Goal: Task Accomplishment & Management: Use online tool/utility

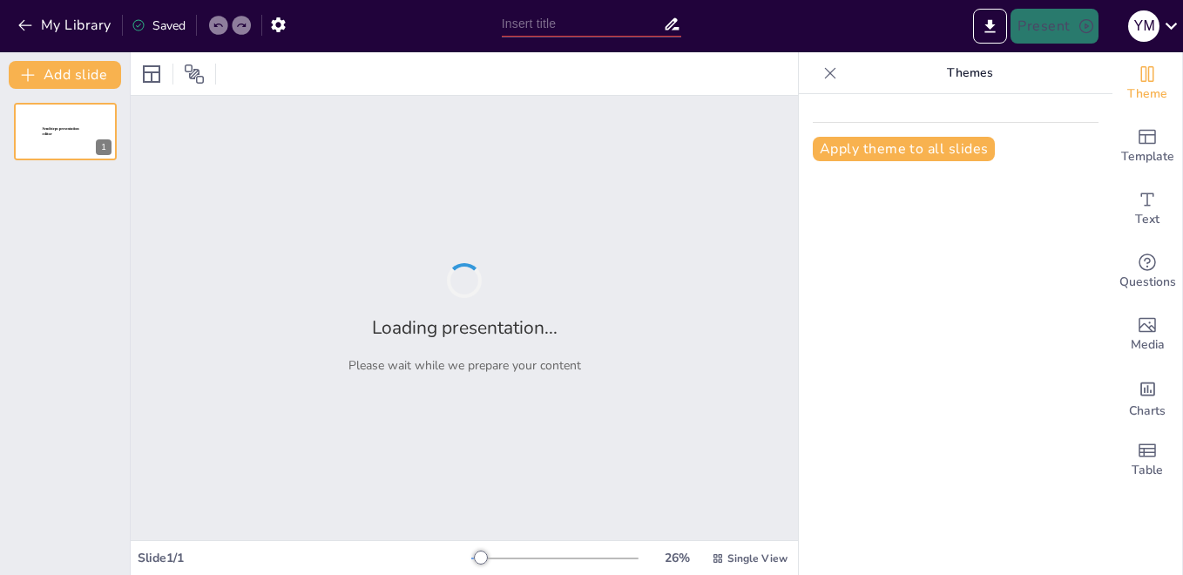
type input "El Rol del Trabajador Social en el Acompañamiento Psicosocial"
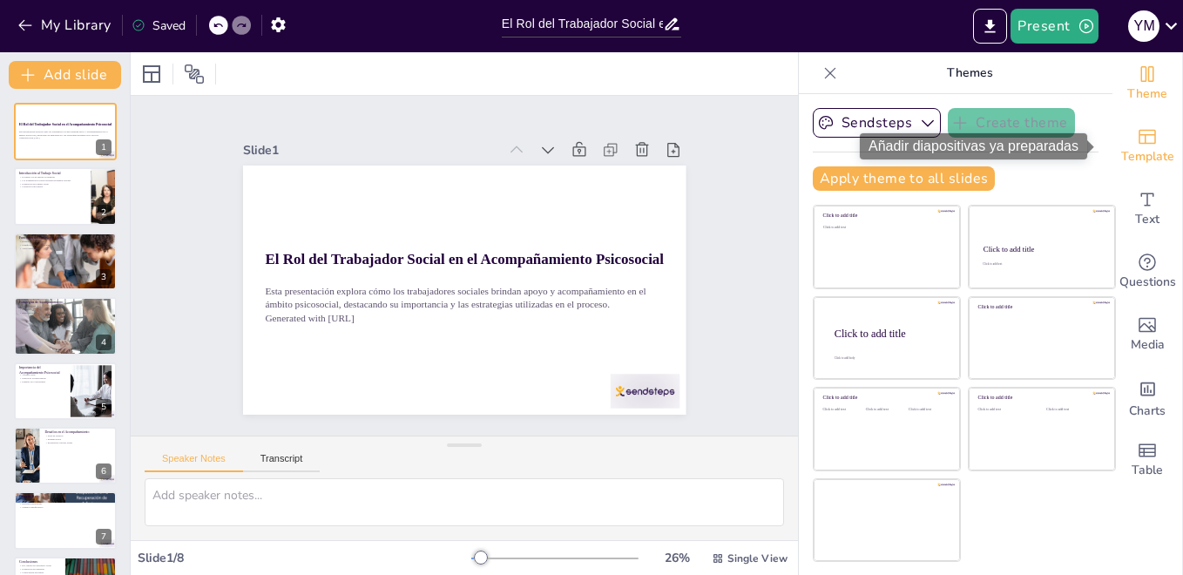
click at [1137, 158] on span "Template" at bounding box center [1147, 156] width 53 height 19
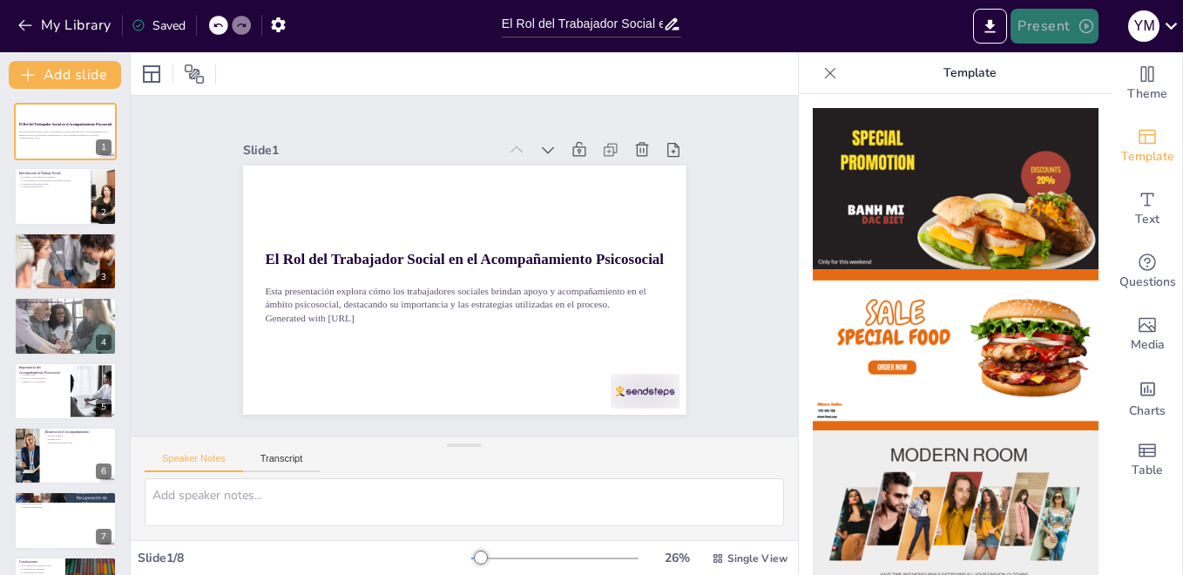
click at [1083, 25] on icon "button" at bounding box center [1085, 25] width 17 height 17
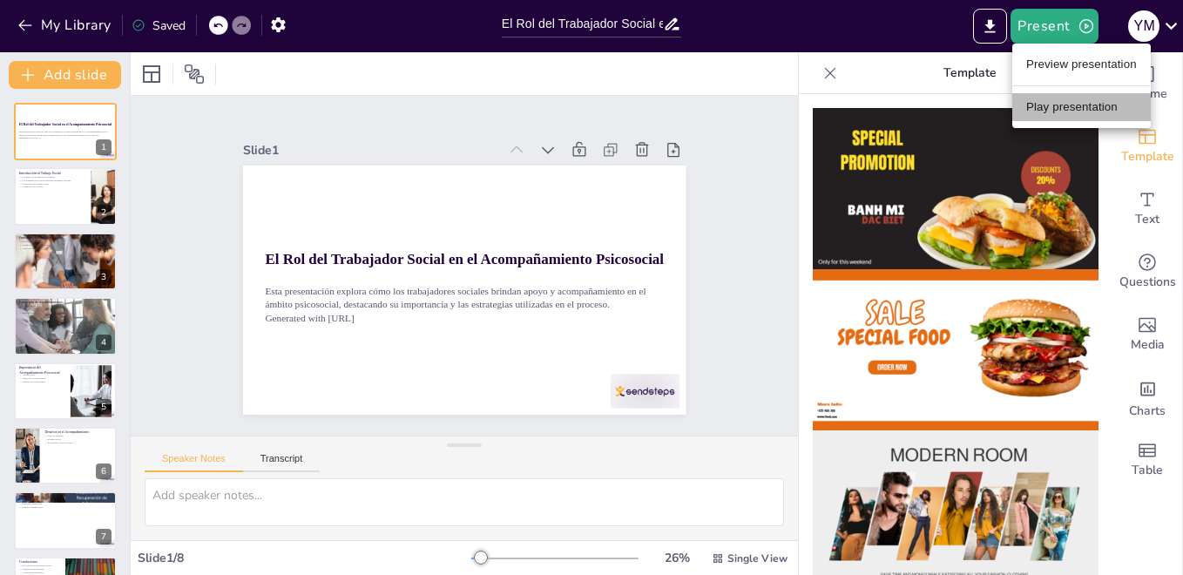
click at [1095, 101] on li "Play presentation" at bounding box center [1081, 107] width 138 height 28
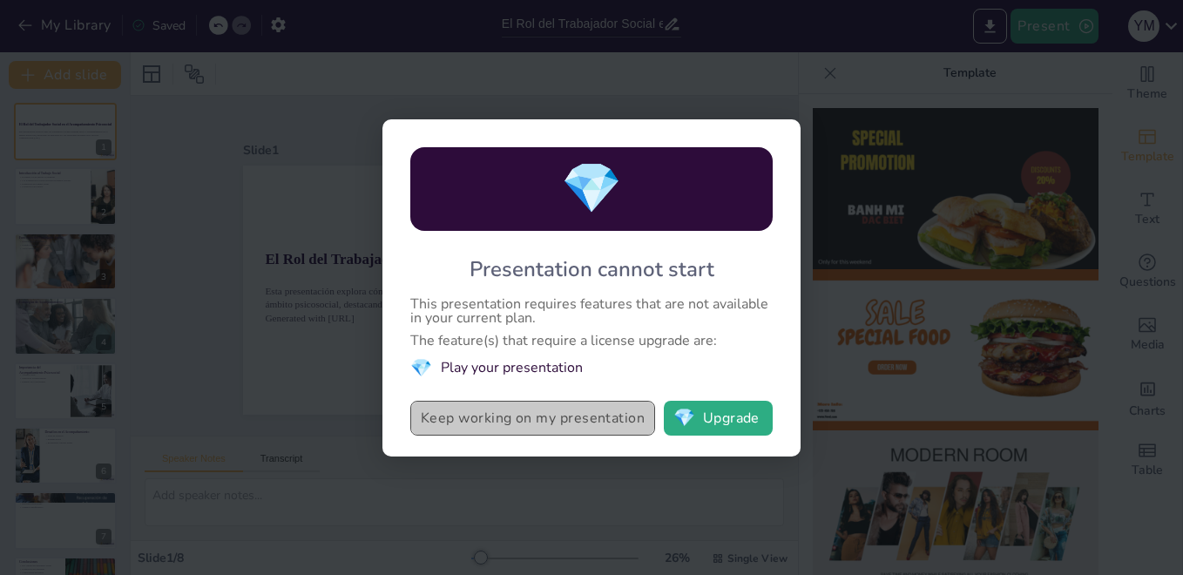
click at [634, 429] on button "Keep working on my presentation" at bounding box center [532, 418] width 245 height 35
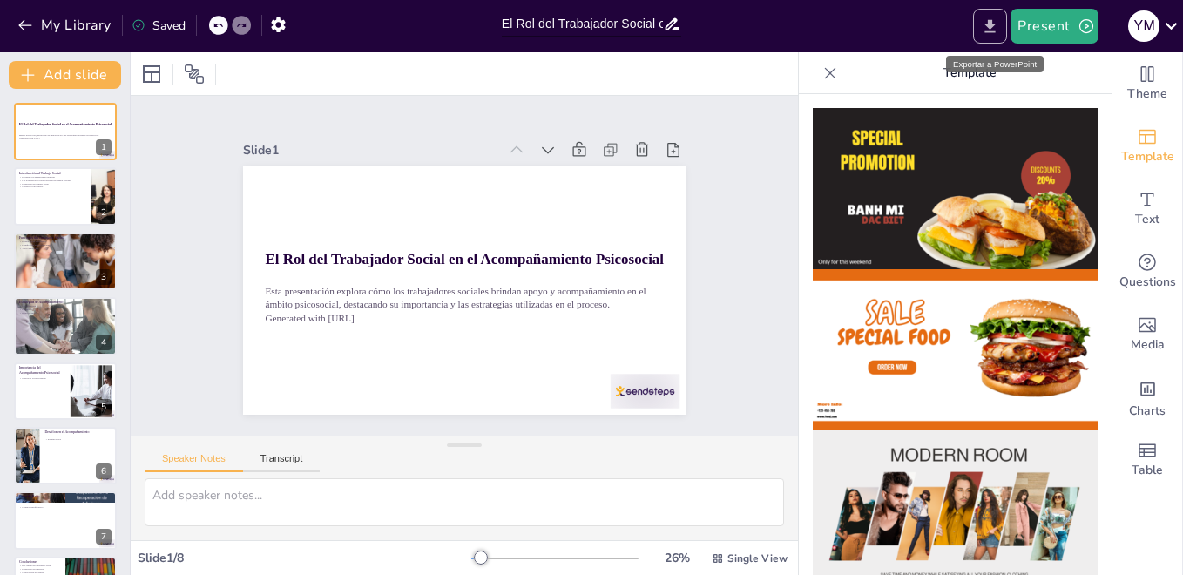
click at [990, 33] on icon "Export to PowerPoint" at bounding box center [990, 26] width 18 height 18
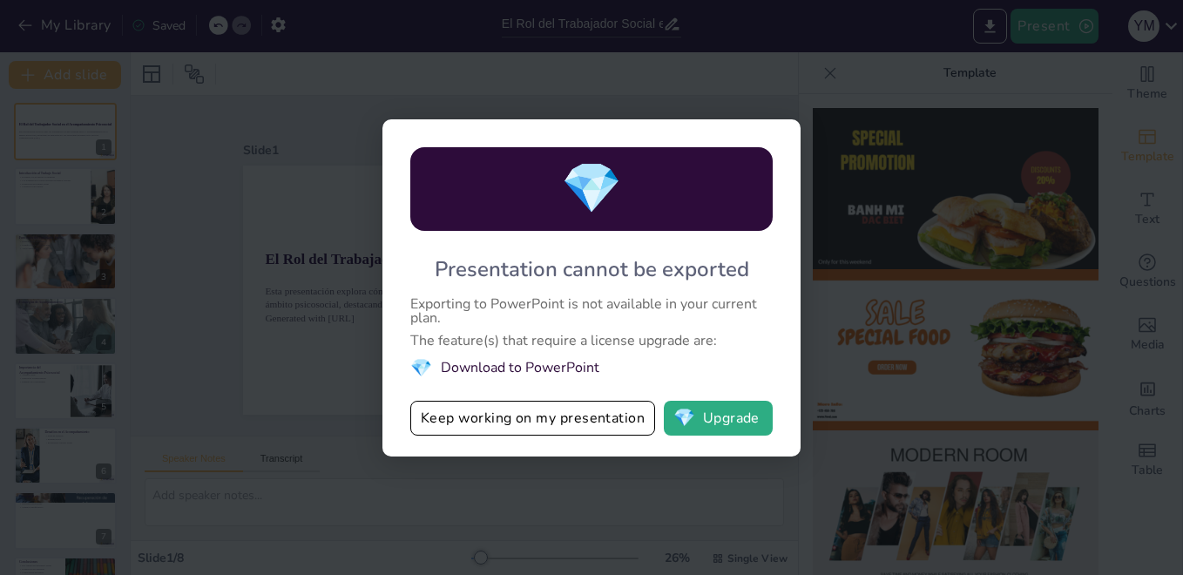
click at [867, 310] on div "💎 Presentation cannot be exported Exporting to PowerPoint is not available in y…" at bounding box center [591, 287] width 1183 height 575
click at [914, 102] on div "💎 Presentation cannot be exported Exporting to PowerPoint is not available in y…" at bounding box center [591, 287] width 1183 height 575
click at [341, 283] on div "💎 Presentation cannot be exported Exporting to PowerPoint is not available in y…" at bounding box center [591, 287] width 1183 height 575
click at [835, 120] on div "💎 Presentation cannot be exported Exporting to PowerPoint is not available in y…" at bounding box center [591, 287] width 1183 height 575
click at [581, 415] on button "Keep working on my presentation" at bounding box center [532, 418] width 245 height 35
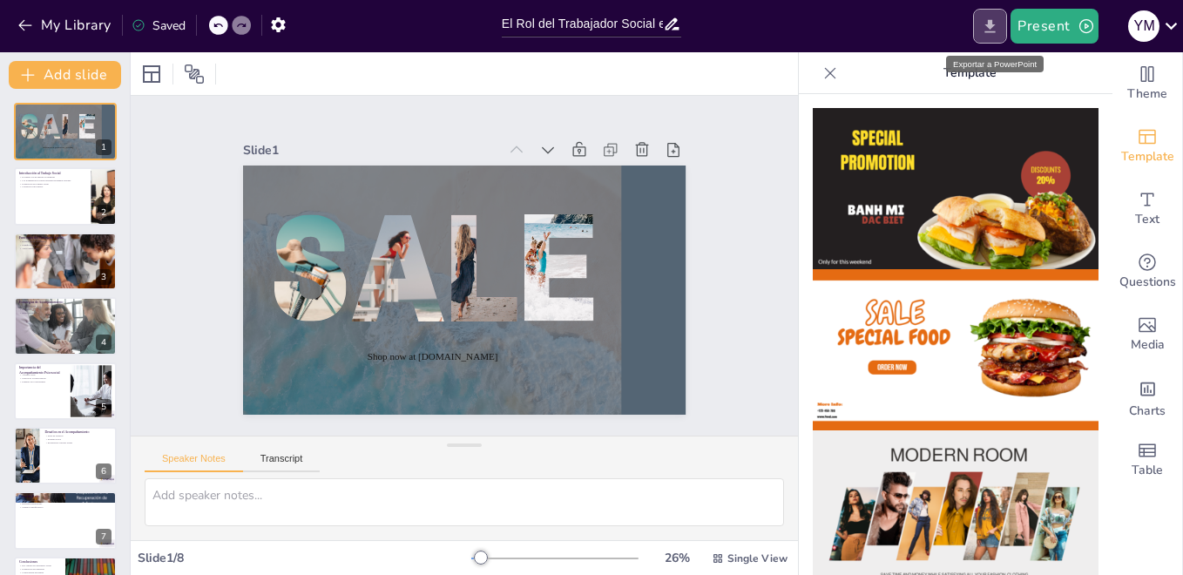
click at [996, 34] on icon "Export to PowerPoint" at bounding box center [990, 26] width 18 height 18
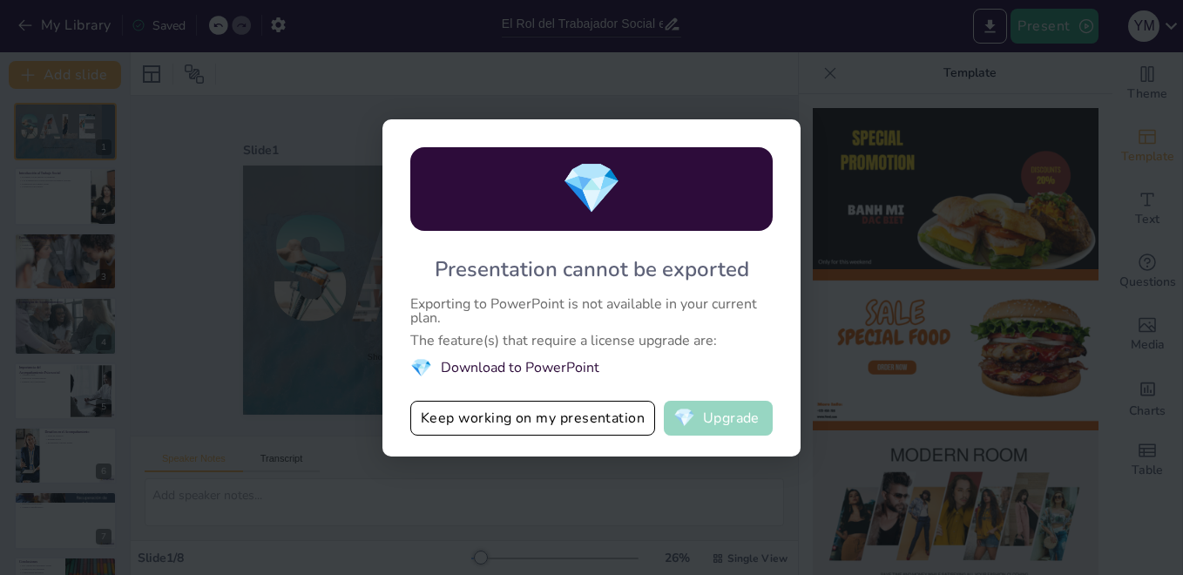
click at [731, 424] on button "💎 Upgrade" at bounding box center [718, 418] width 109 height 35
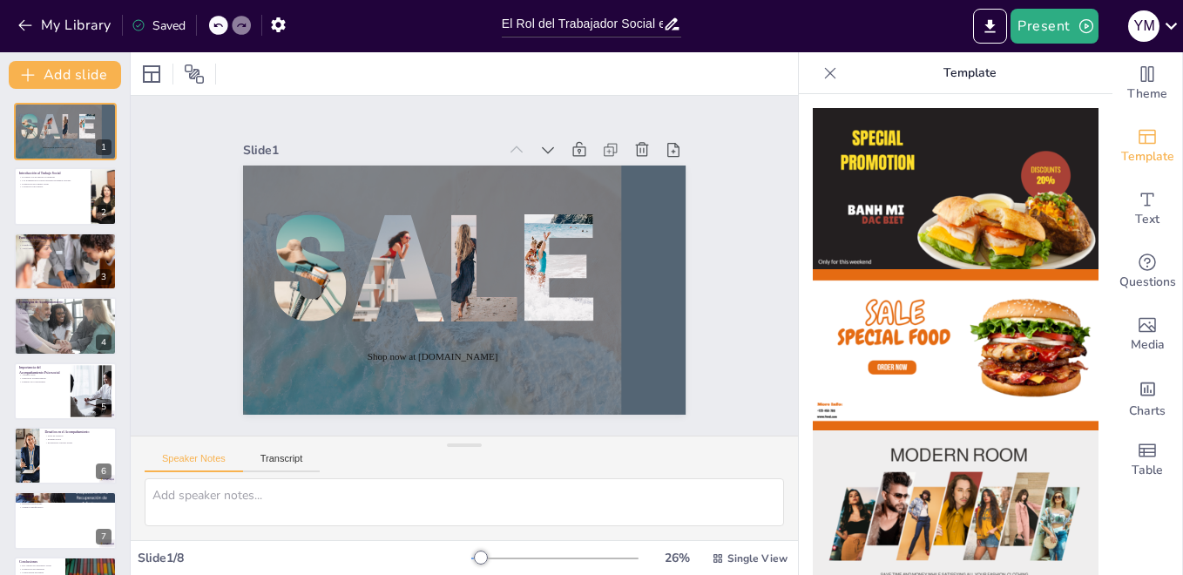
click at [636, 142] on icon at bounding box center [642, 149] width 13 height 14
type textarea "El trabajo social se centra en mejorar el bienestar de las personas, lo que es …"
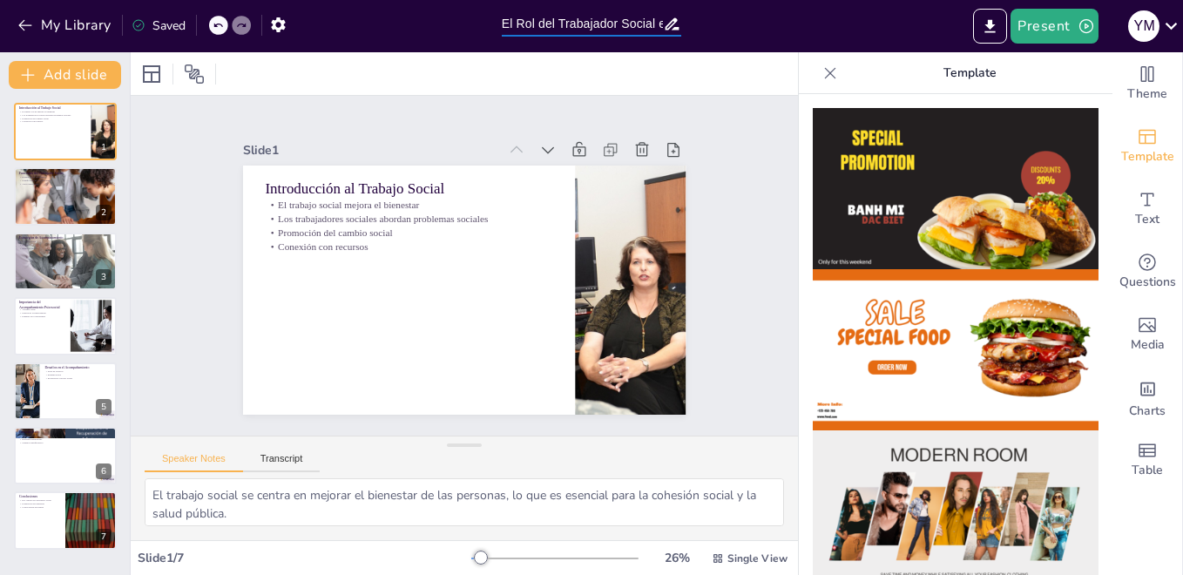
click at [599, 15] on input "El Rol del Trabajador Social en el Acompañamiento Psicosocial" at bounding box center [582, 23] width 161 height 25
click at [597, 24] on input "El Rol del Trabajador Social en el Acompañamiento Psicosocial" at bounding box center [582, 23] width 161 height 25
click at [219, 25] on icon at bounding box center [218, 25] width 10 height 10
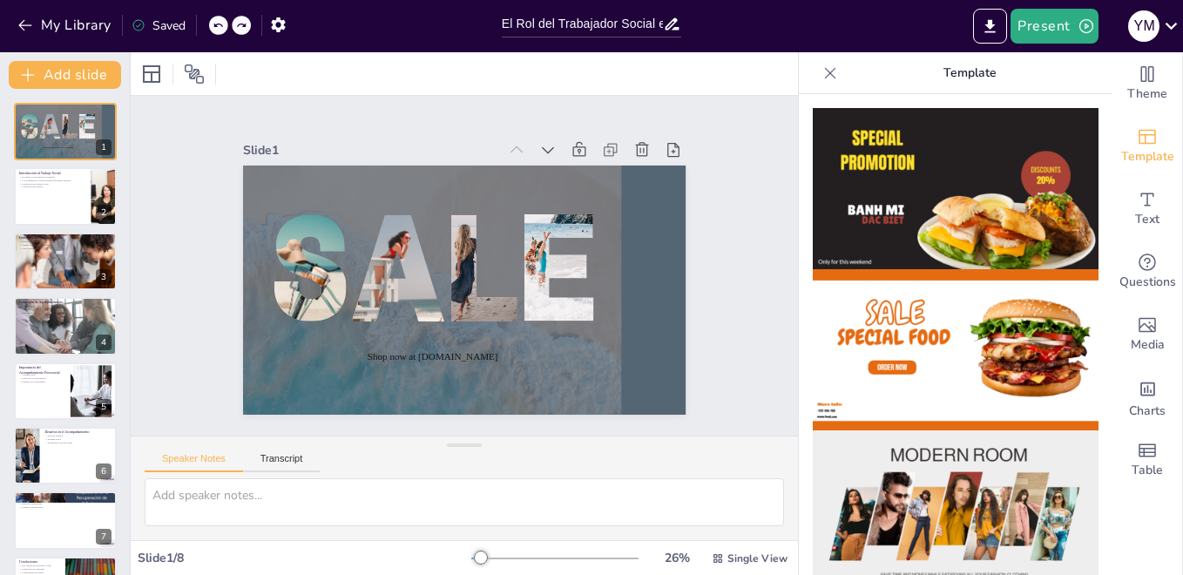
click at [219, 25] on icon at bounding box center [218, 25] width 10 height 10
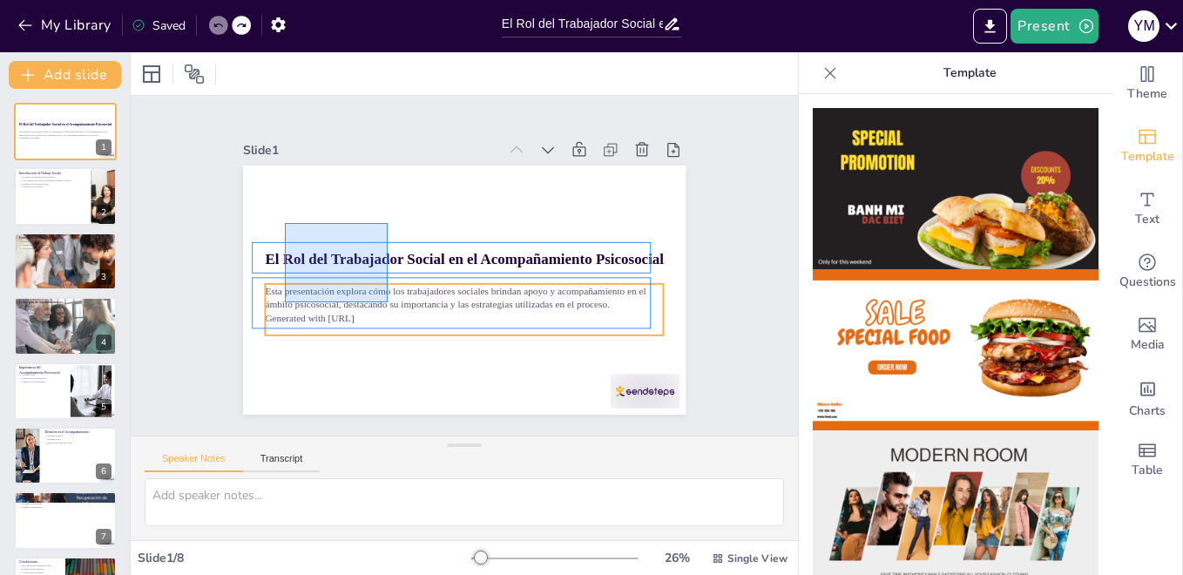
drag, startPoint x: 285, startPoint y: 223, endPoint x: 388, endPoint y: 302, distance: 129.8
click at [388, 189] on div "El Rol del Trabajador Social en el Acompañamiento Psicosocial Esta presentación…" at bounding box center [474, 166] width 441 height 46
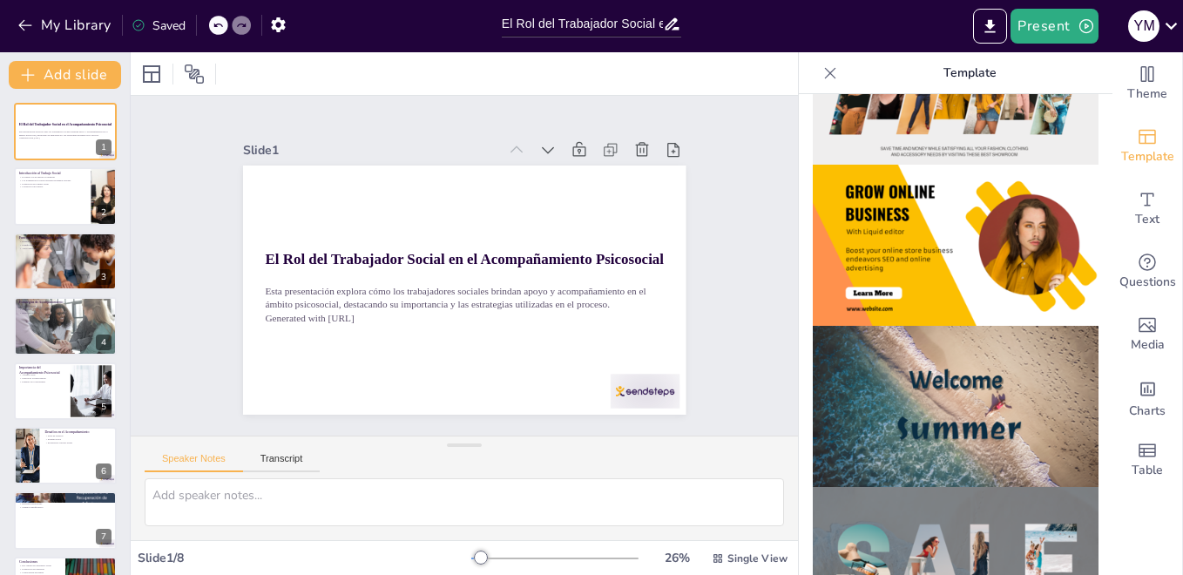
scroll to position [422, 0]
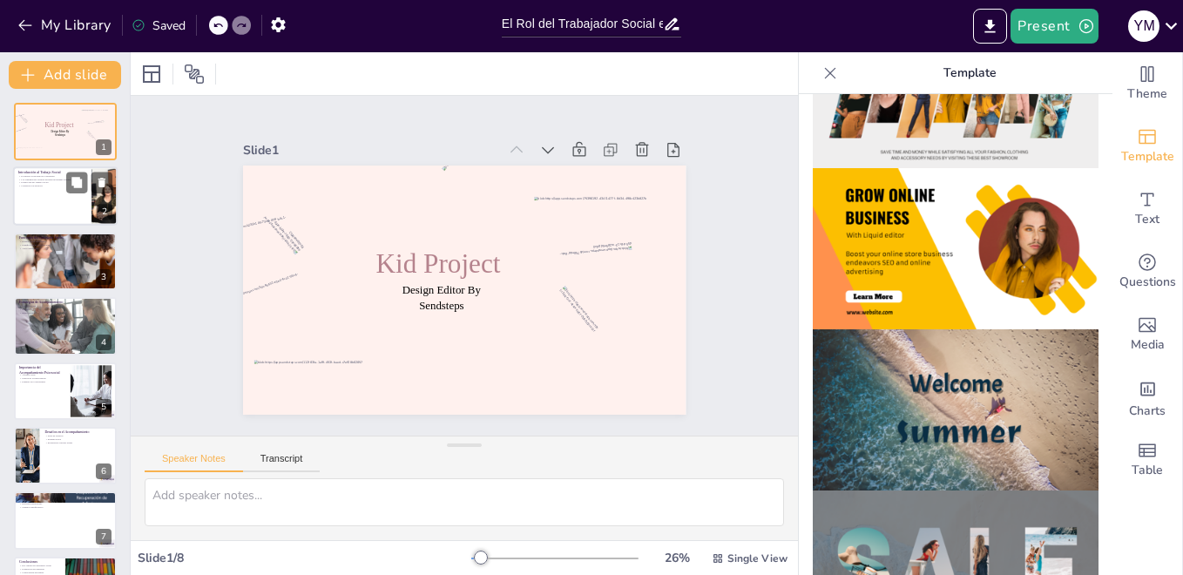
click at [50, 195] on div at bounding box center [65, 196] width 105 height 59
type textarea "El trabajo social se centra en mejorar el bienestar de las personas, lo que es …"
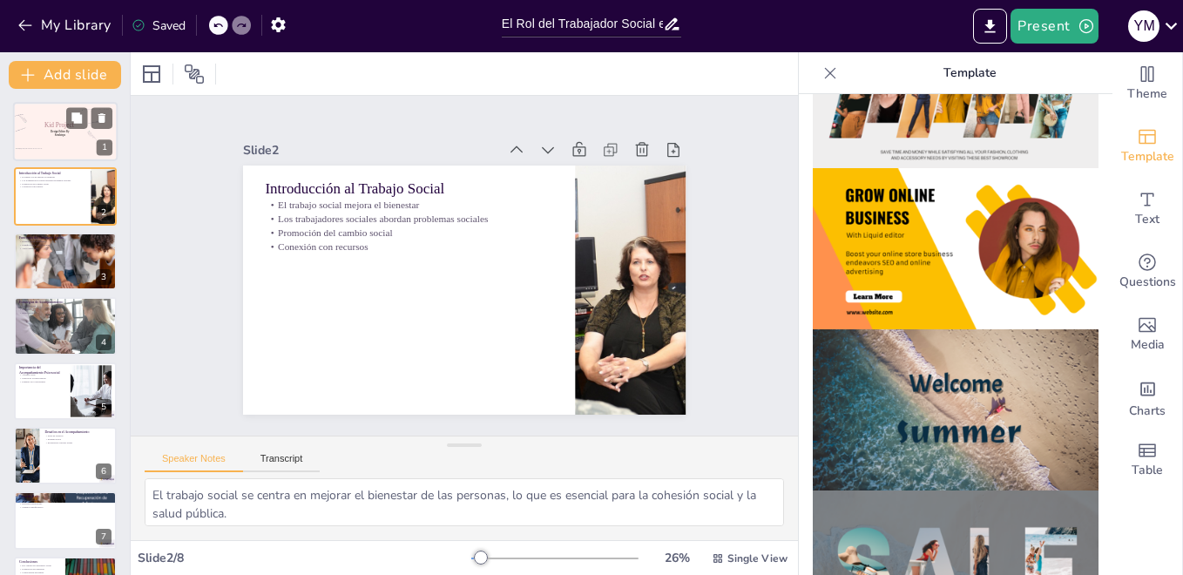
click at [54, 135] on span "Design Editor By Sendsteps" at bounding box center [60, 133] width 18 height 7
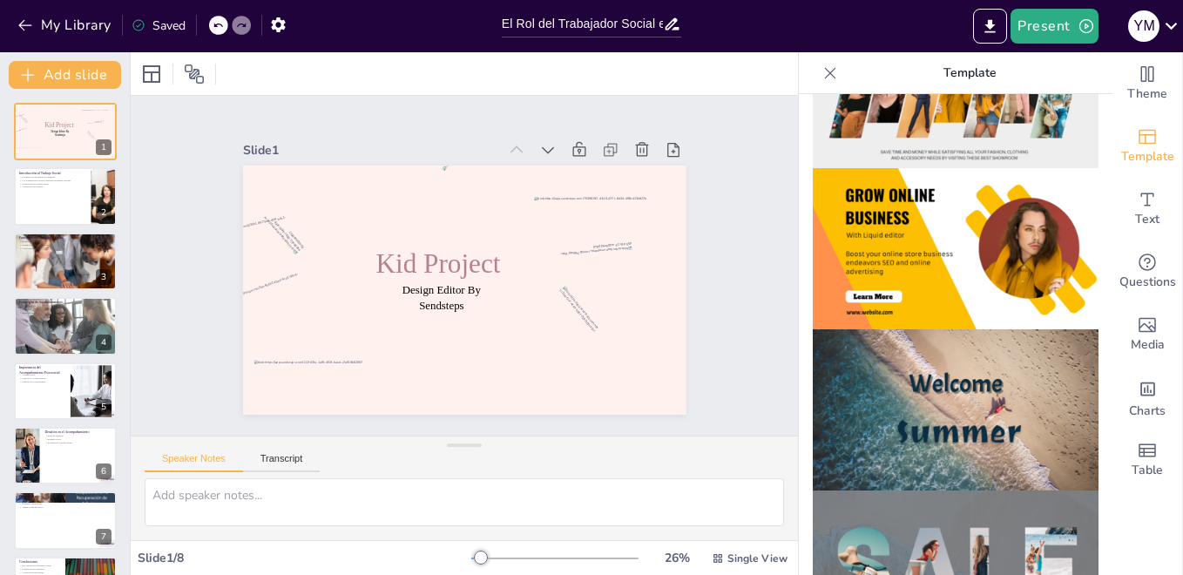
click at [213, 27] on icon at bounding box center [218, 25] width 10 height 10
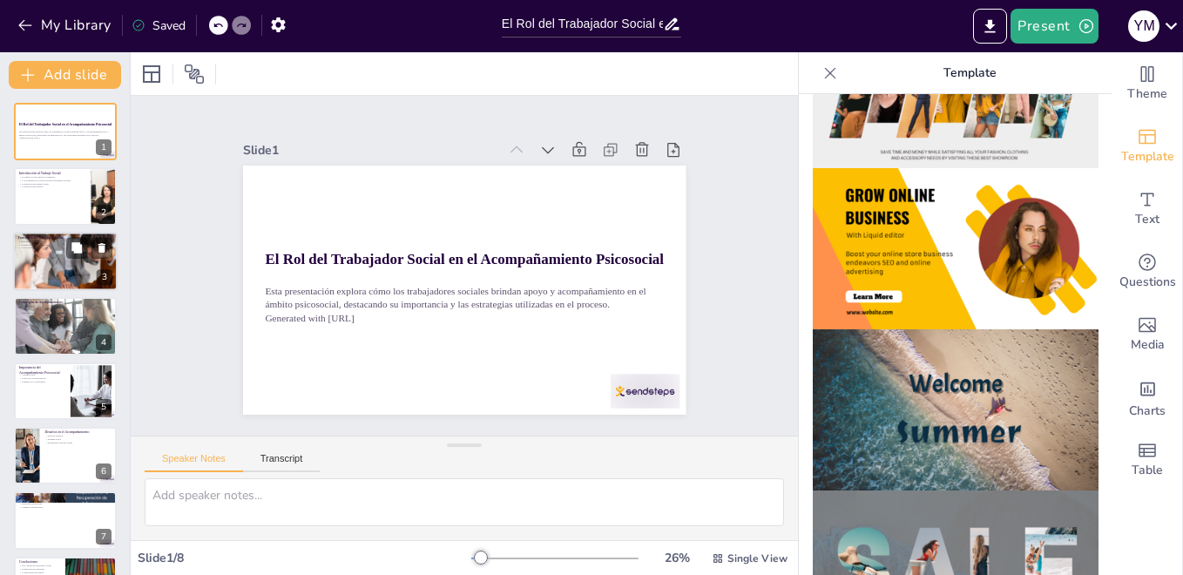
drag, startPoint x: 5, startPoint y: 130, endPoint x: 83, endPoint y: 270, distance: 160.2
click at [83, 267] on div "El Rol del Trabajador Social en el Acompañamiento Psicosocial Esta presentación…" at bounding box center [65, 358] width 130 height 511
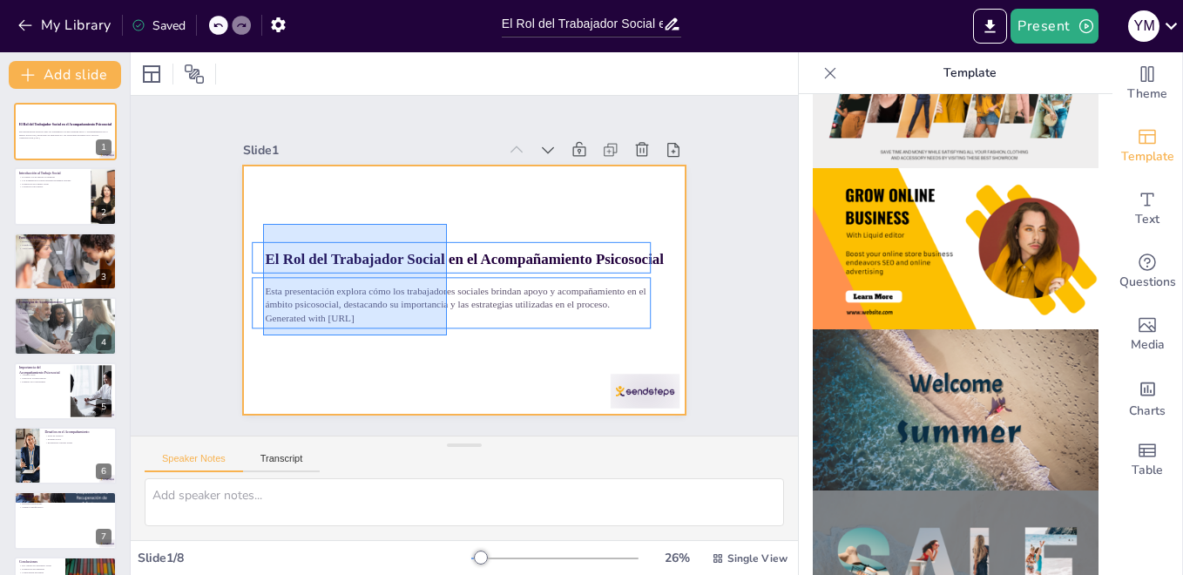
drag, startPoint x: 263, startPoint y: 224, endPoint x: 447, endPoint y: 335, distance: 214.9
click at [447, 335] on div at bounding box center [459, 289] width 485 height 335
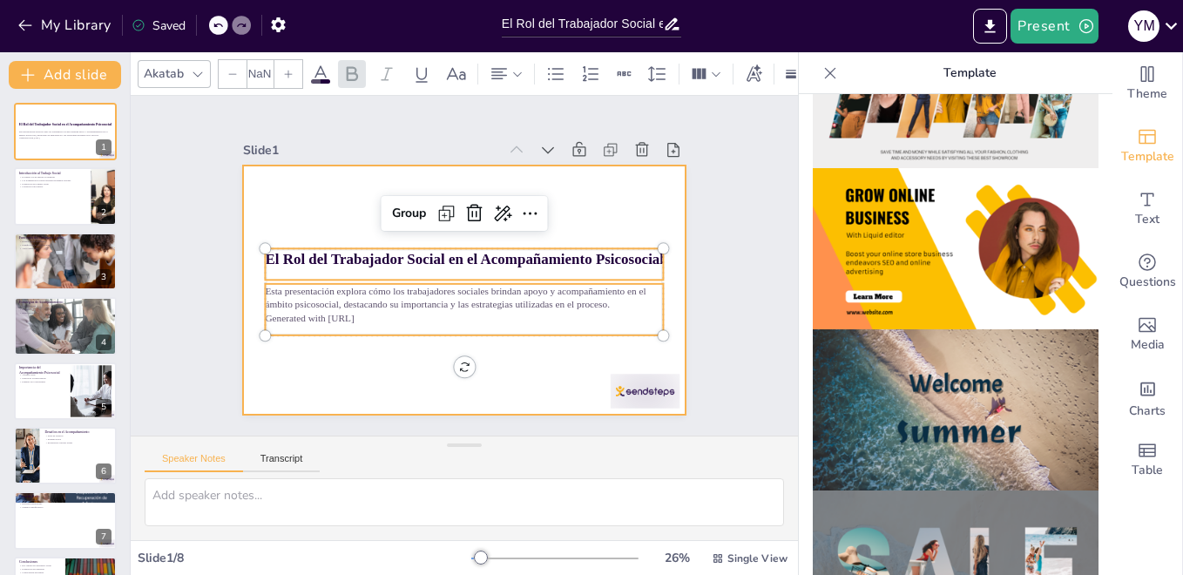
type input "--"
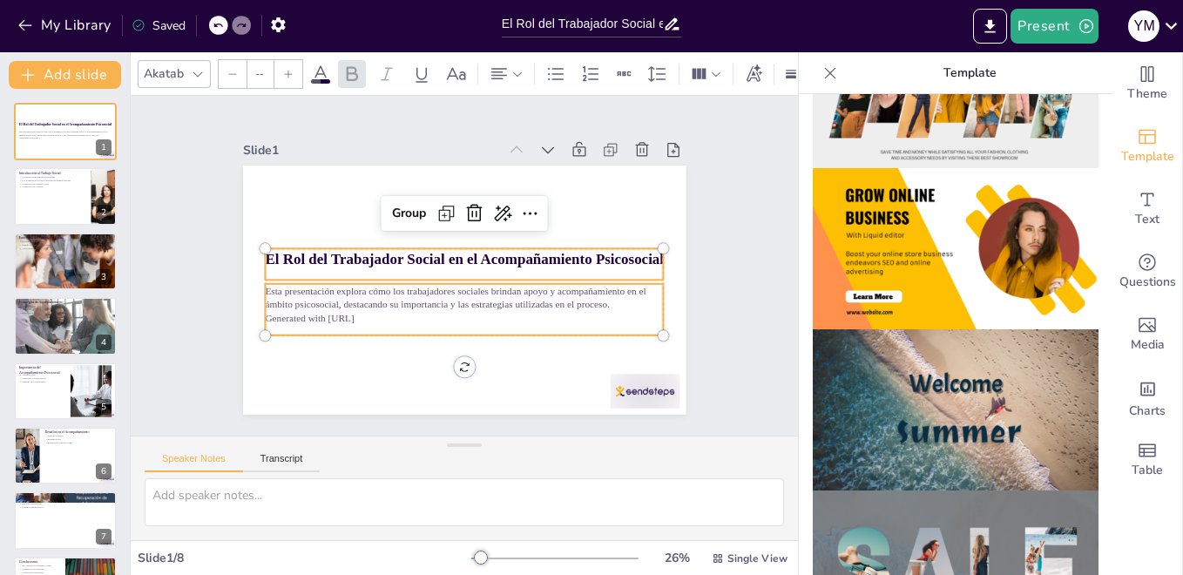
click at [360, 303] on div "Esta presentación explora cómo los trabajadores sociales brindan apoyo y acompa…" at bounding box center [460, 304] width 401 height 83
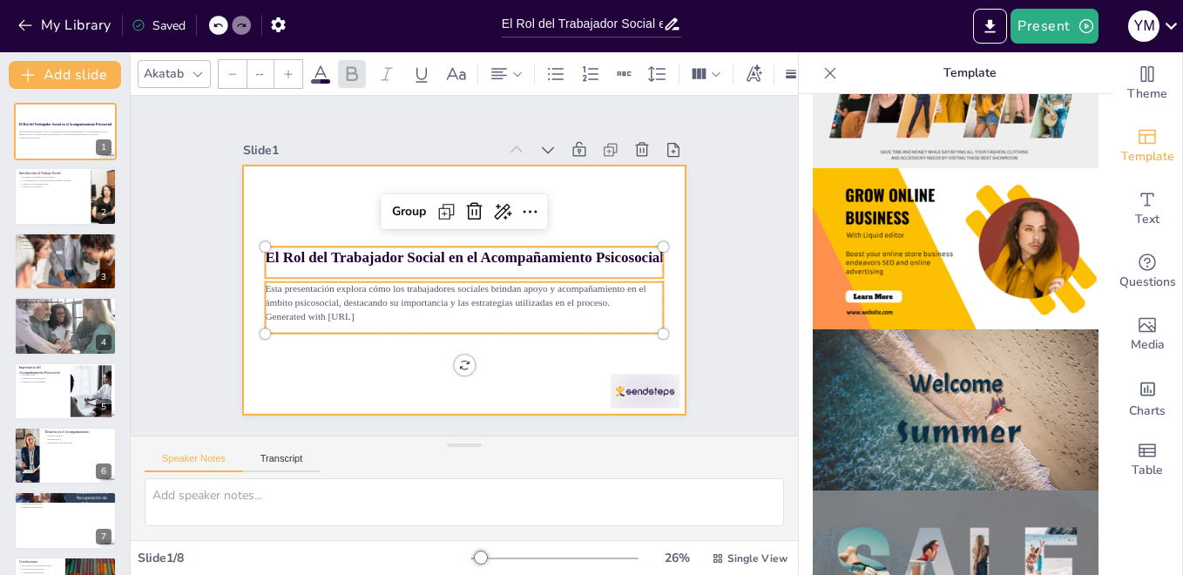
click at [489, 242] on strong "El Rol del Trabajador Social en el Acompañamiento Psicosocial" at bounding box center [466, 257] width 394 height 98
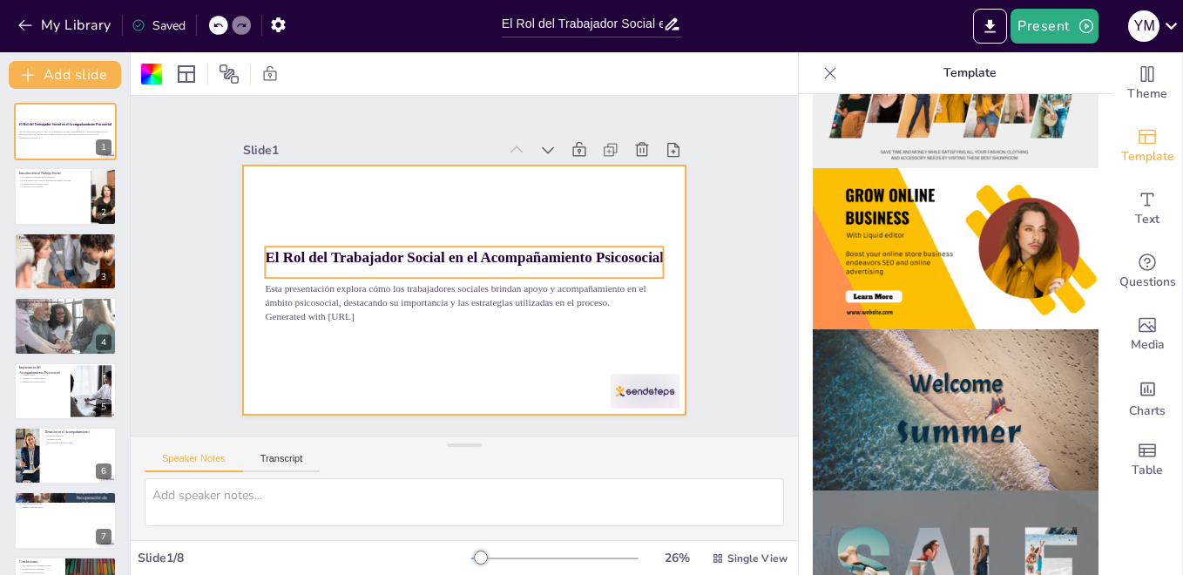
click at [269, 255] on strong "El Rol del Trabajador Social en el Acompañamiento Psicosocial" at bounding box center [466, 257] width 394 height 98
click at [267, 255] on strong "El Rol del Trabajador Social en el Acompañamiento Psicosocial" at bounding box center [466, 257] width 398 height 58
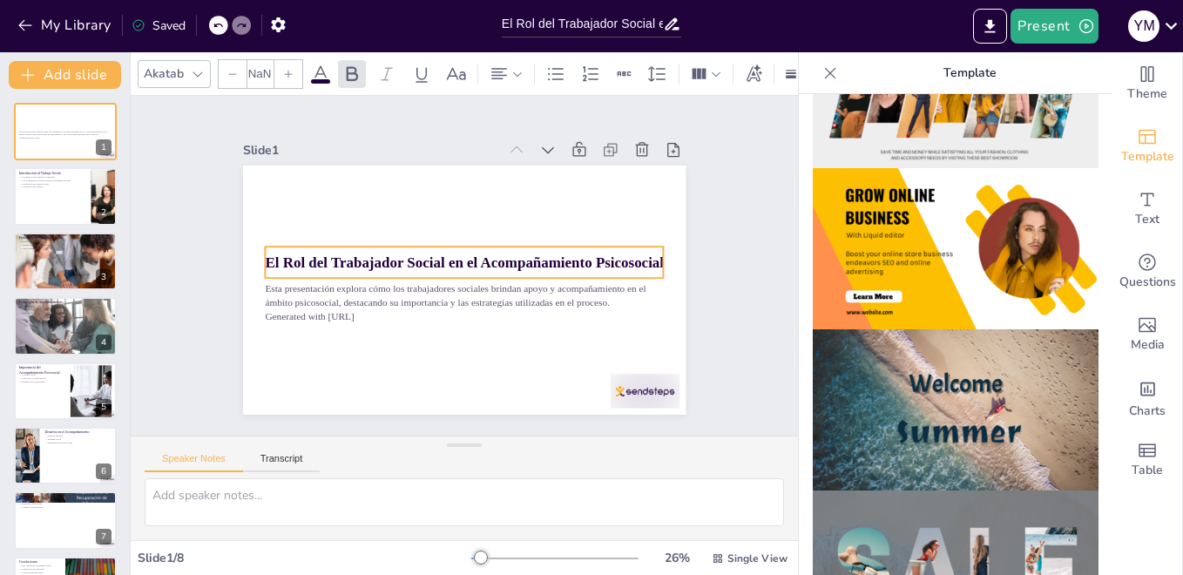
click at [268, 255] on strong "El Rol del Trabajador Social en el Acompañamiento Psicosocial" at bounding box center [464, 262] width 393 height 99
type input "48"
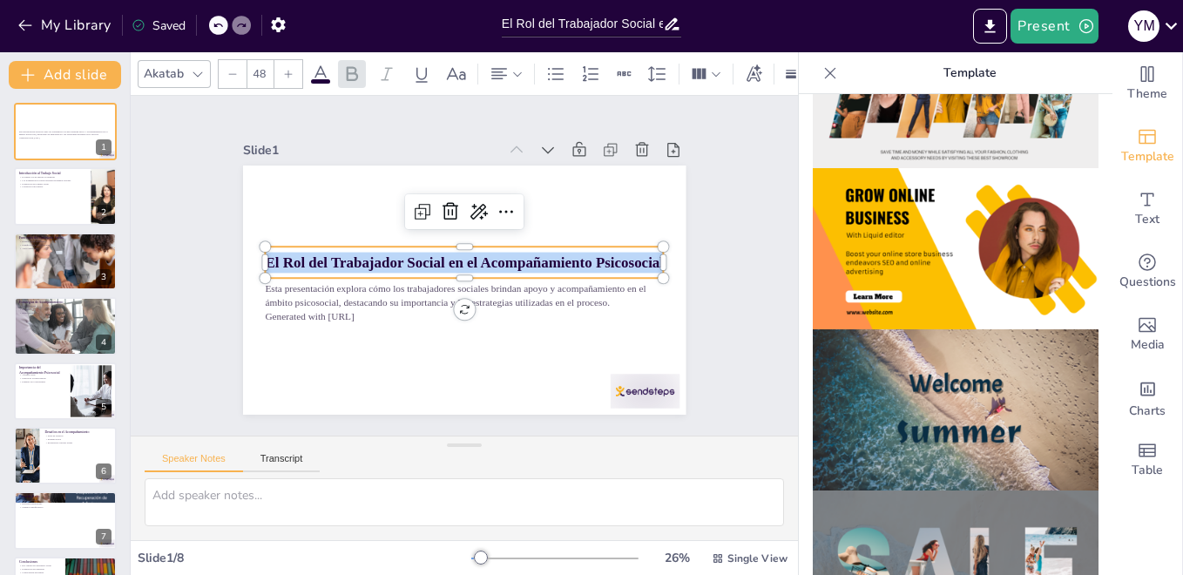
drag, startPoint x: 255, startPoint y: 253, endPoint x: 649, endPoint y: 253, distance: 393.7
click at [632, 253] on strong "El Rol del Trabajador Social en el Acompañamiento Psicosocial" at bounding box center [466, 262] width 332 height 247
copy strong "El Rol del Trabajador Social en el Acompañamiento Psicosocial"
click at [26, 204] on div at bounding box center [65, 196] width 105 height 59
type textarea "El trabajo social se centra en mejorar el bienestar de las personas, lo que es …"
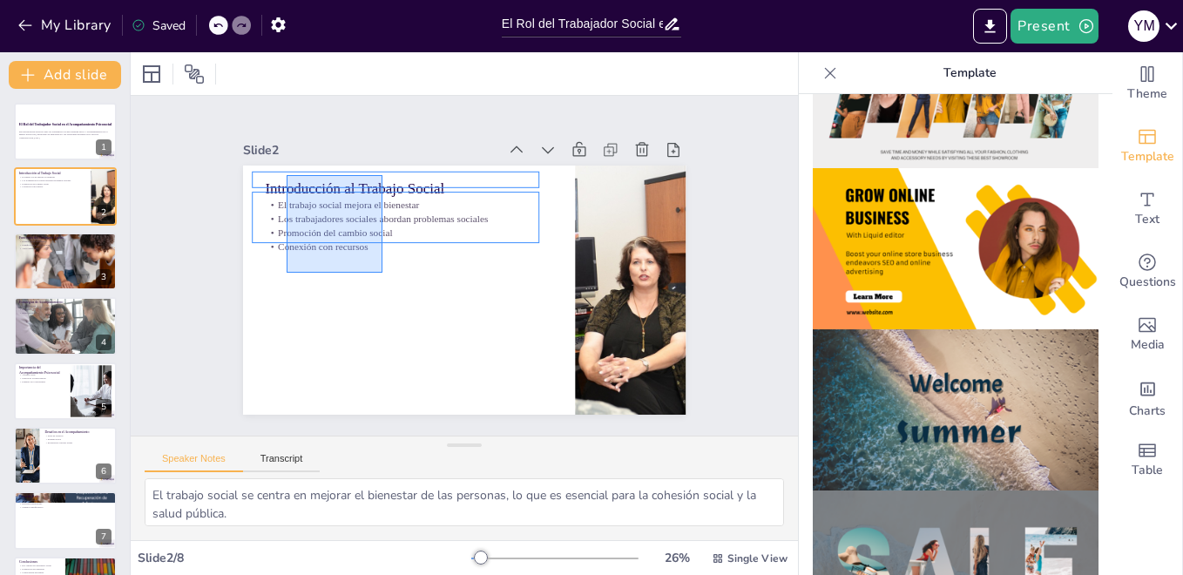
drag, startPoint x: 382, startPoint y: 273, endPoint x: 287, endPoint y: 175, distance: 136.7
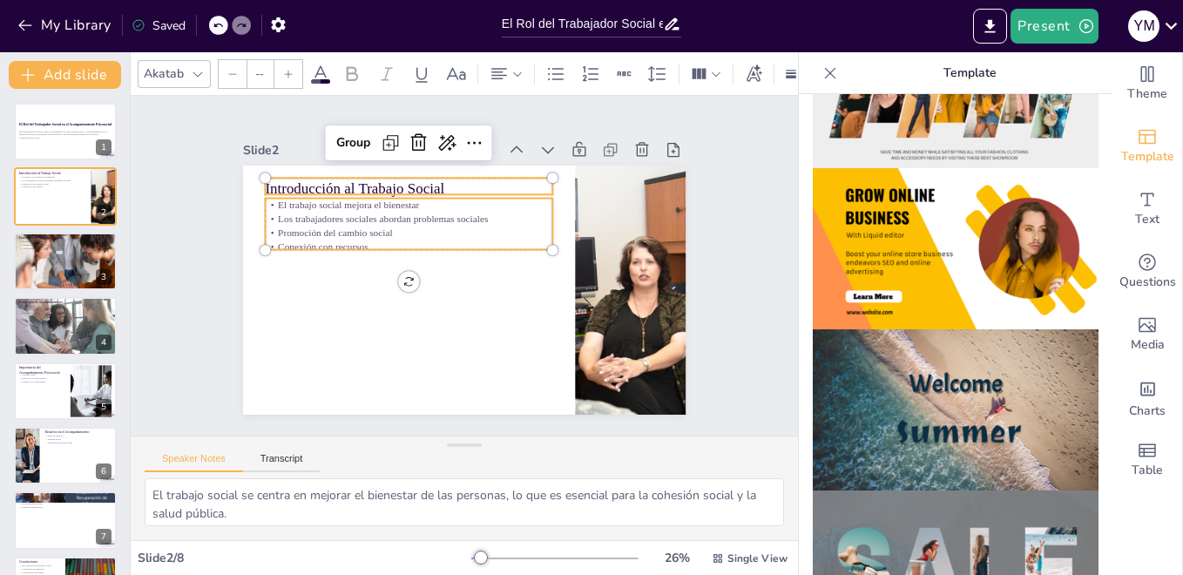
click at [287, 175] on p "Introducción al Trabajo Social" at bounding box center [417, 183] width 288 height 51
type input "48"
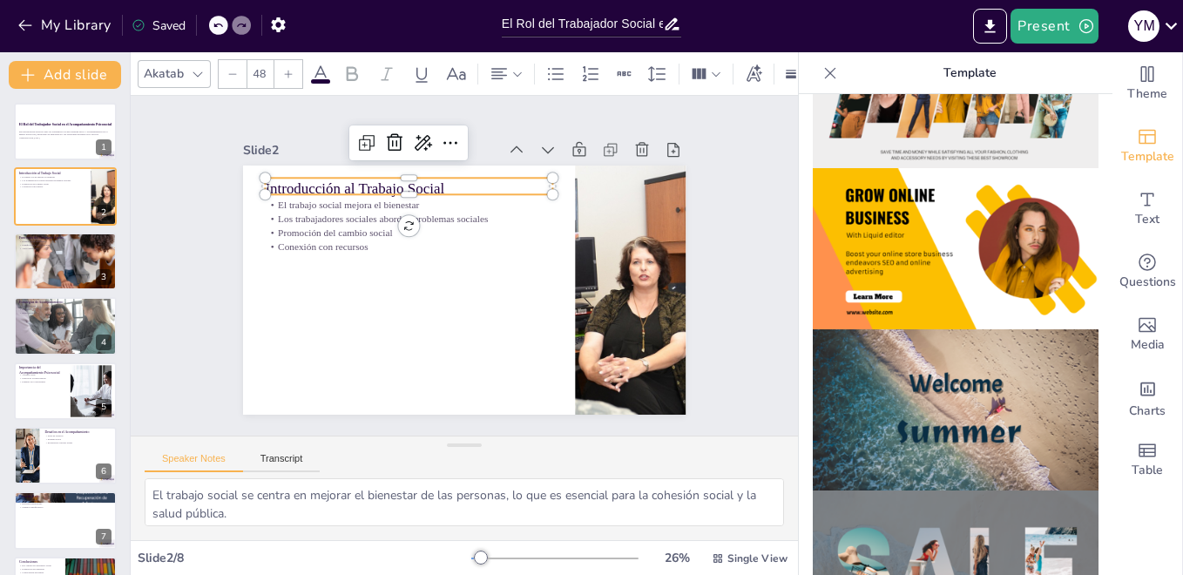
click at [295, 175] on p "Introducción al Trabajo Social" at bounding box center [435, 175] width 280 height 109
click at [56, 277] on div at bounding box center [65, 261] width 105 height 78
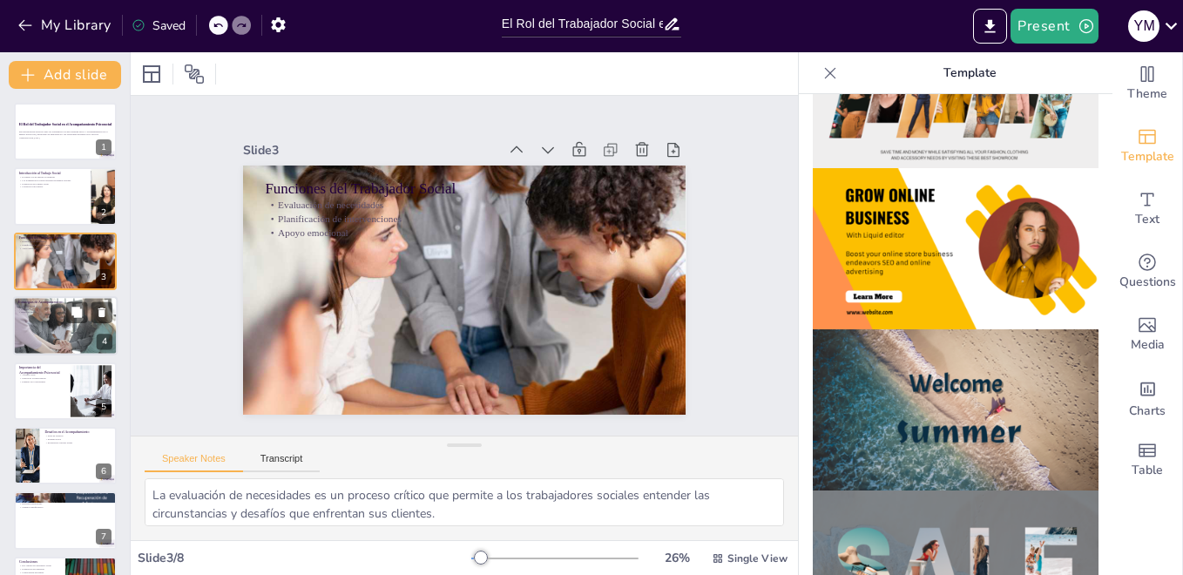
click at [52, 337] on div at bounding box center [65, 325] width 105 height 63
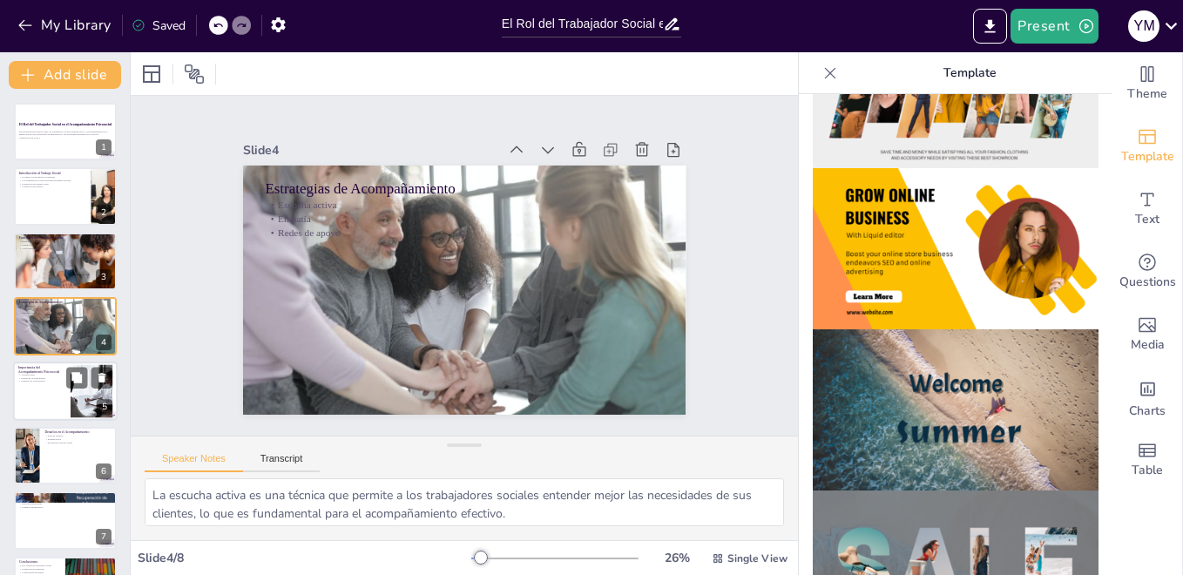
click at [62, 386] on div at bounding box center [65, 390] width 105 height 59
type textarea "El acompañamiento psicosocial es crucial para ayudar a las personas a enfrentar…"
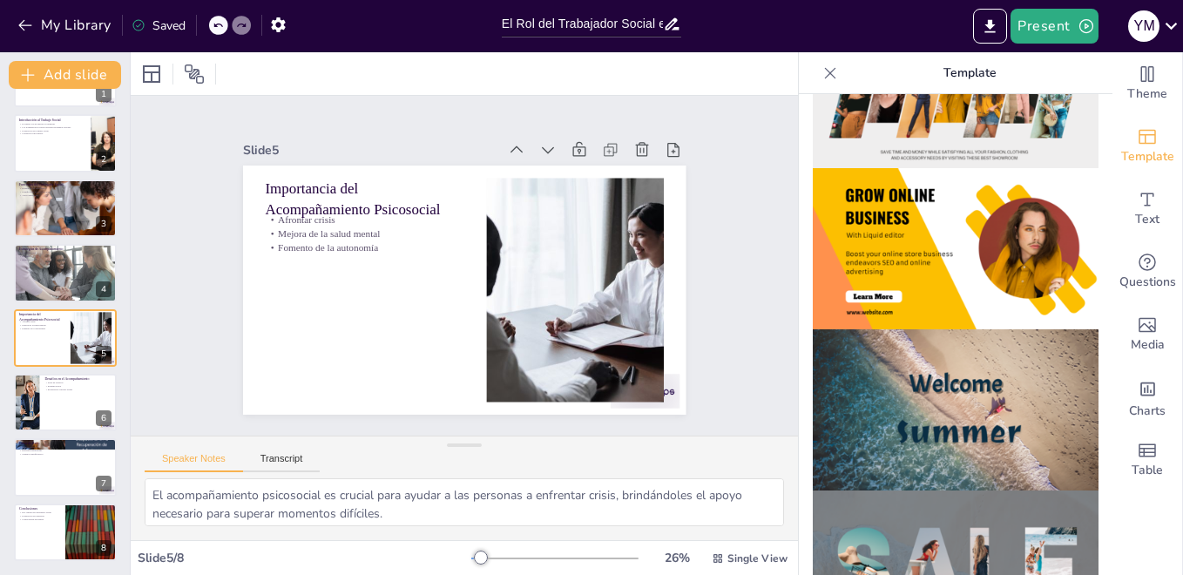
scroll to position [0, 0]
